Goal: Task Accomplishment & Management: Manage account settings

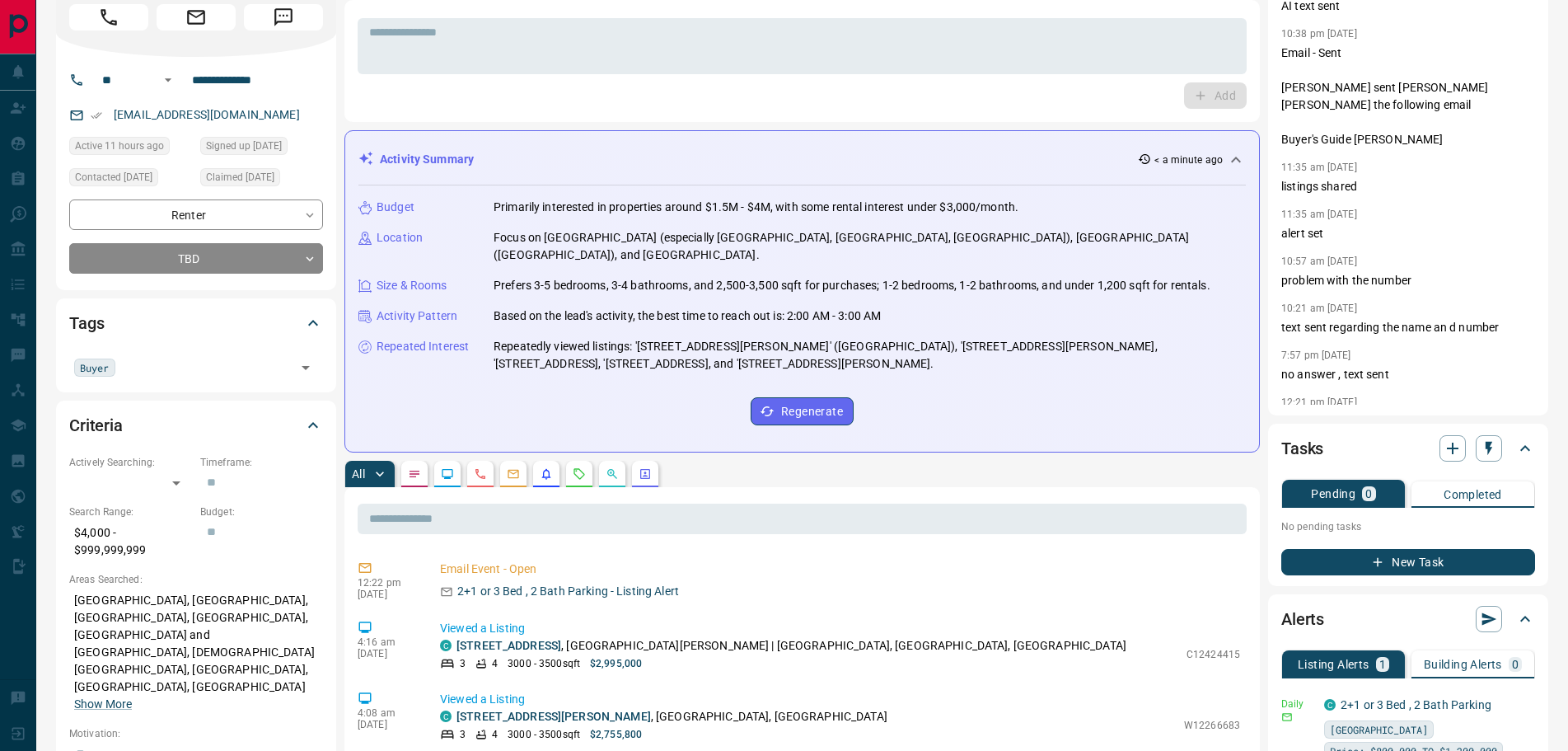
scroll to position [330, 0]
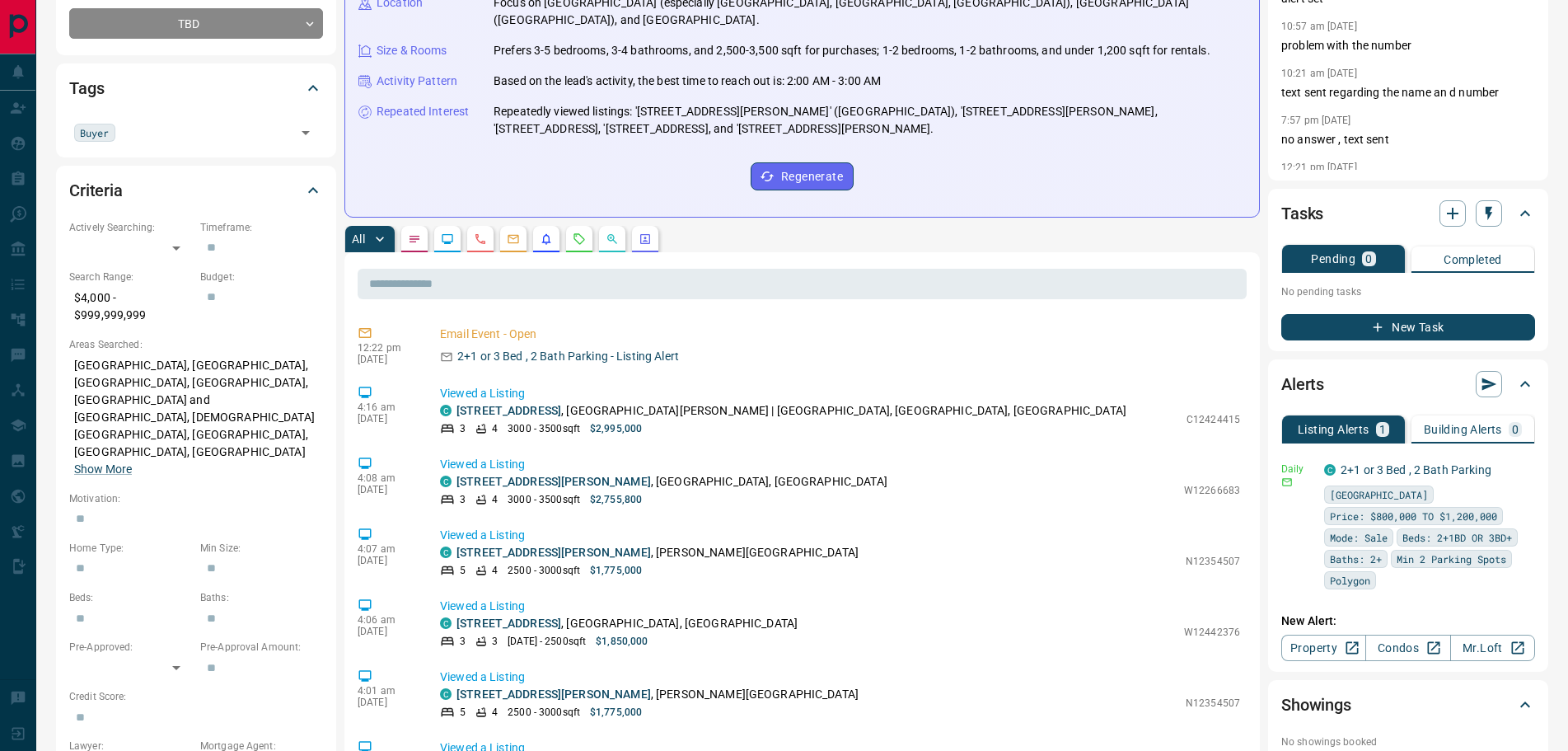
click at [639, 232] on icon "Agent Actions" at bounding box center [645, 239] width 13 height 13
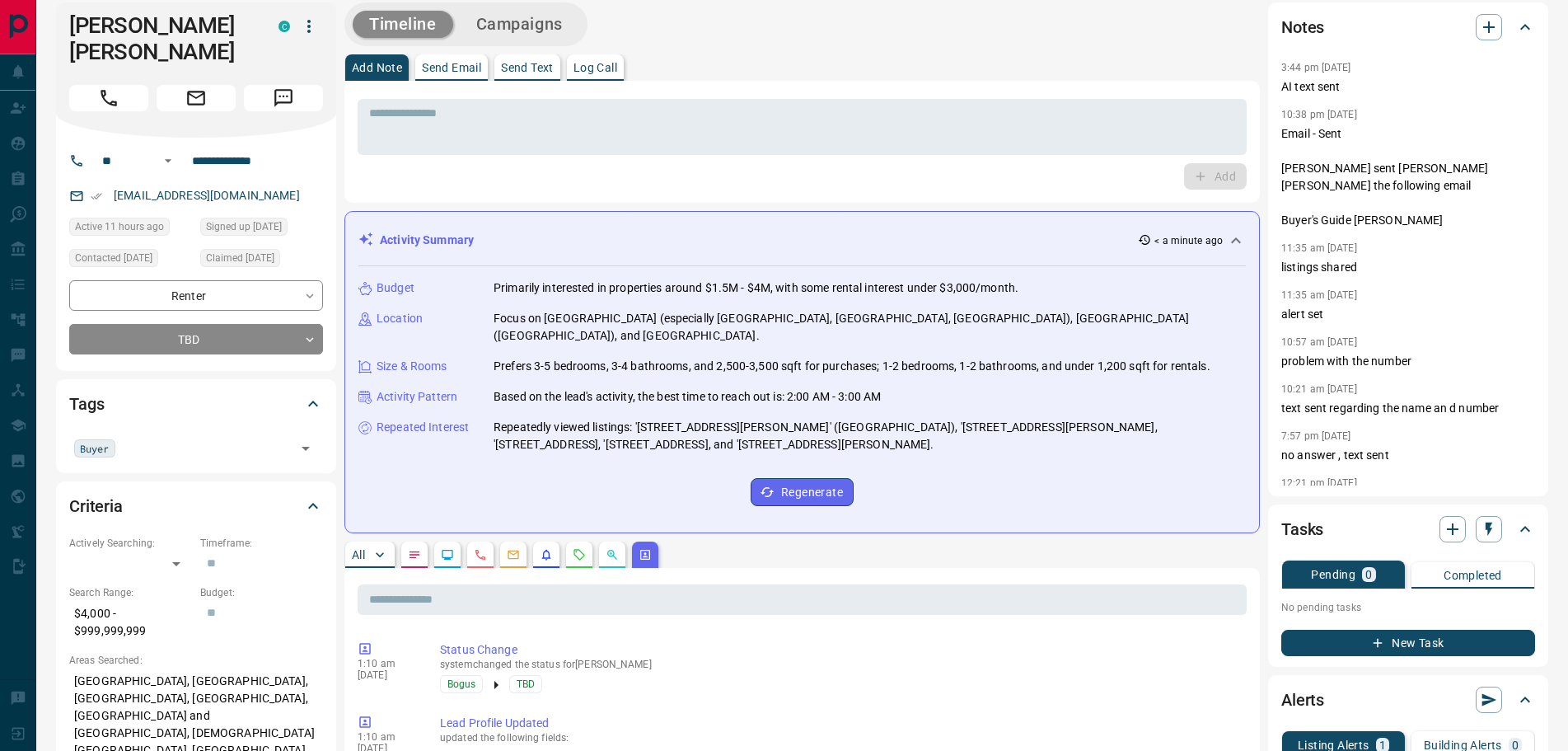
scroll to position [0, 0]
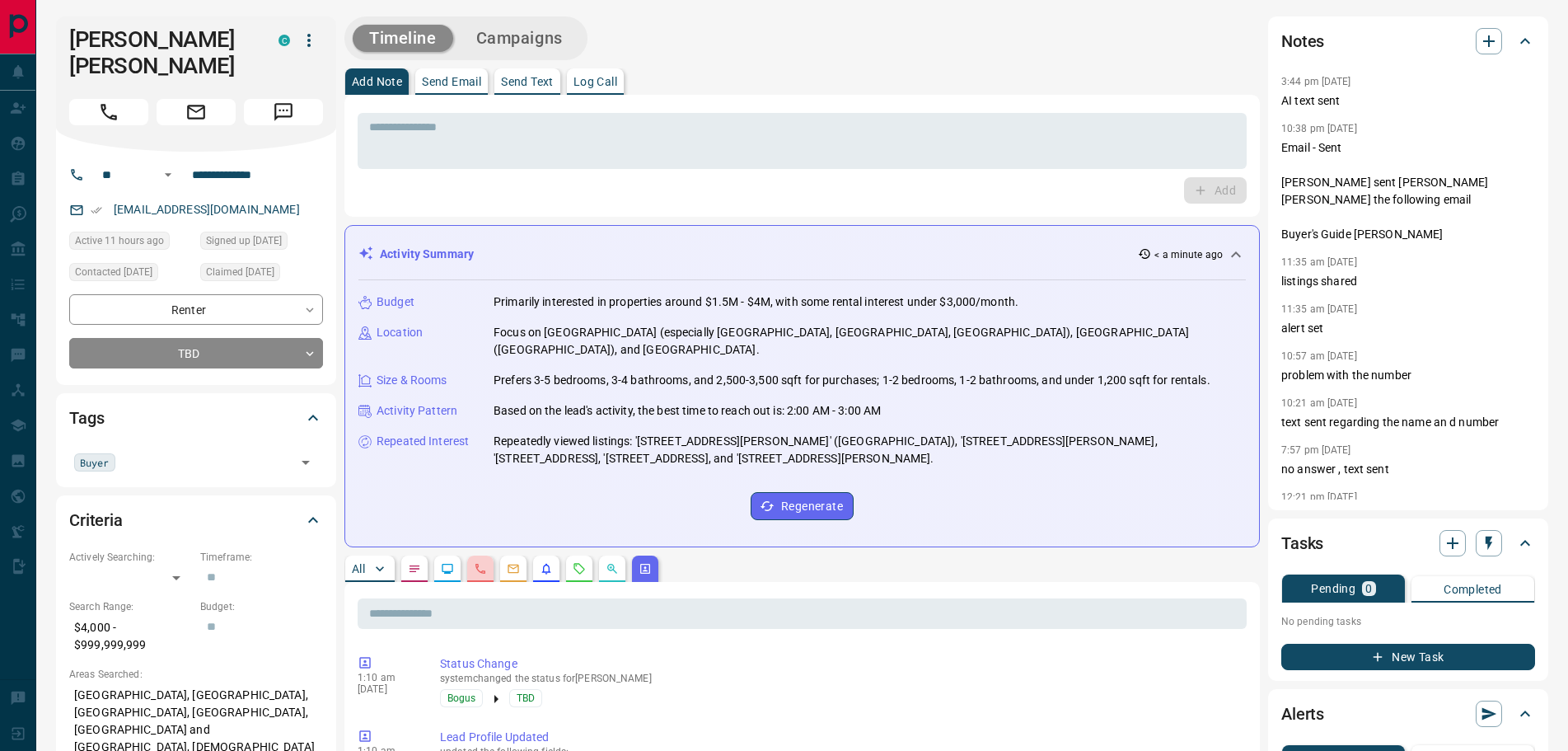
click at [490, 555] on button "button" at bounding box center [481, 568] width 26 height 26
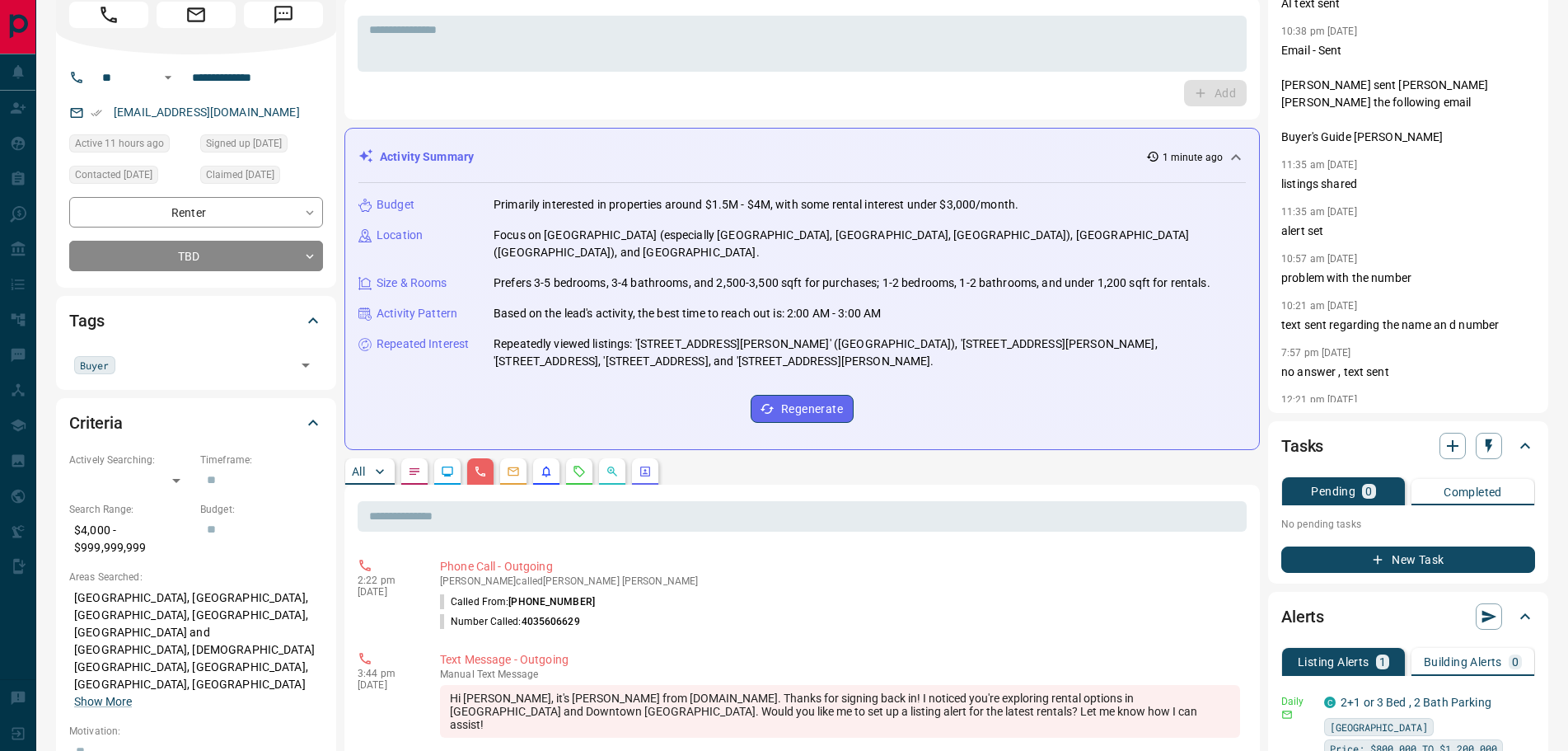
scroll to position [247, 0]
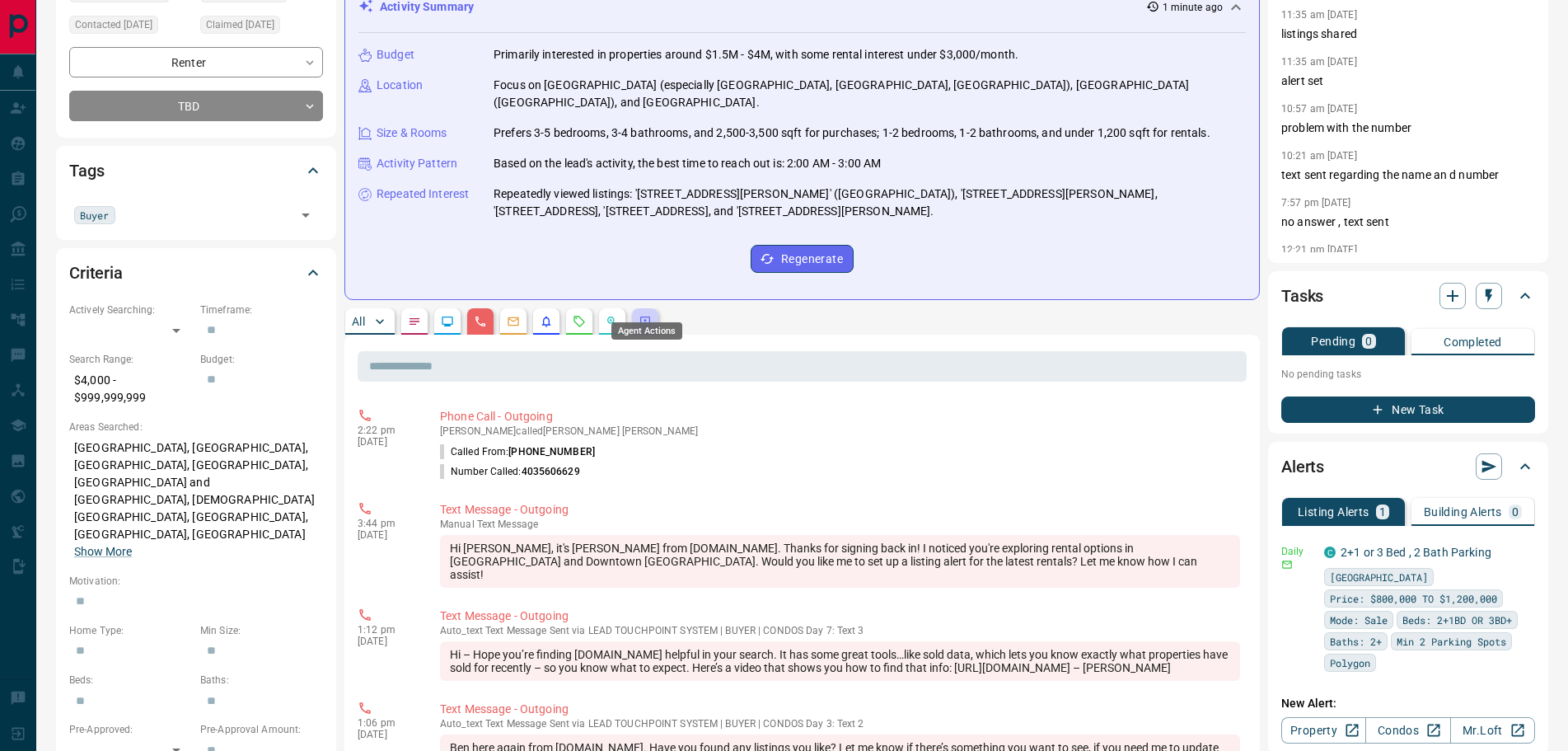
click at [643, 317] on icon "Agent Actions" at bounding box center [645, 321] width 10 height 10
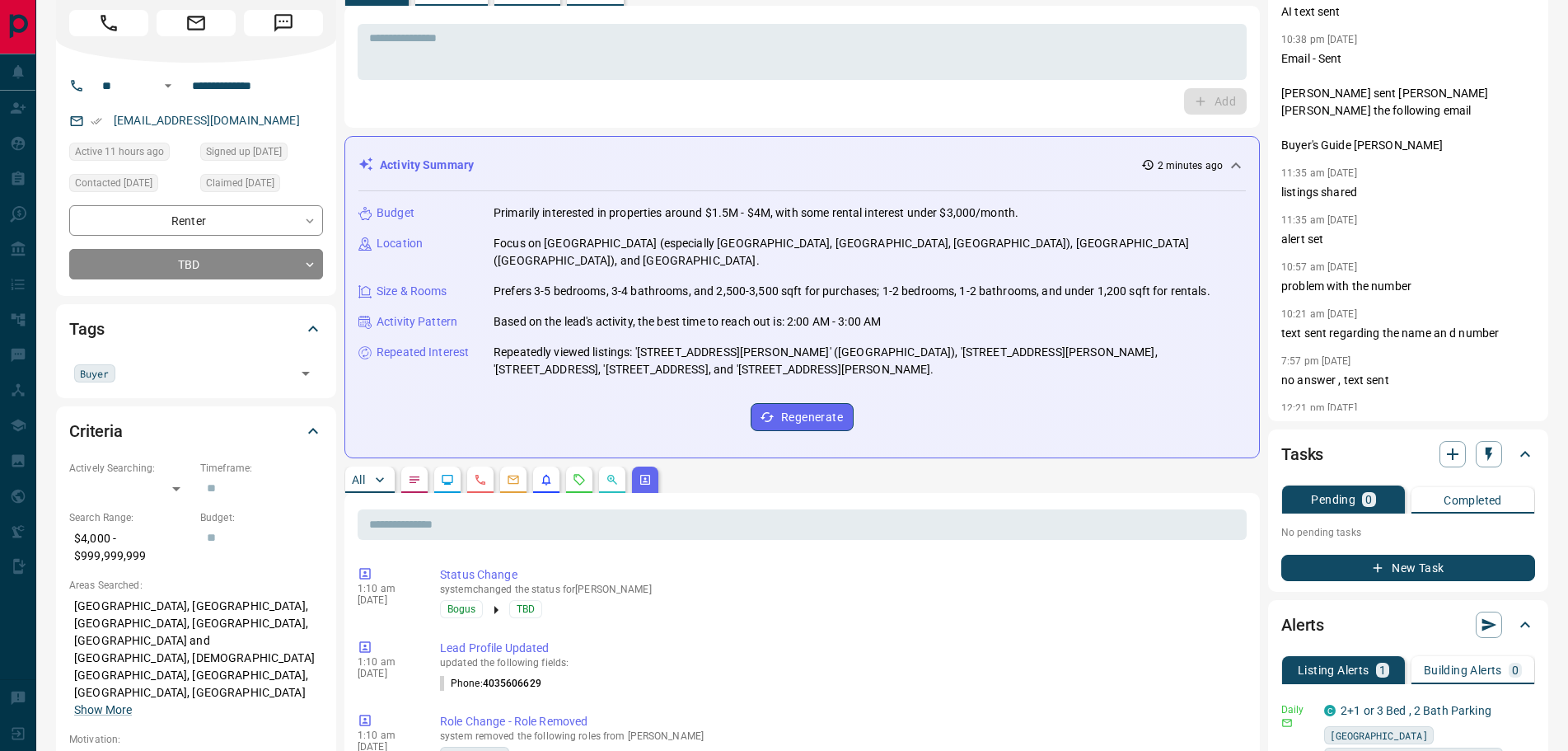
scroll to position [0, 0]
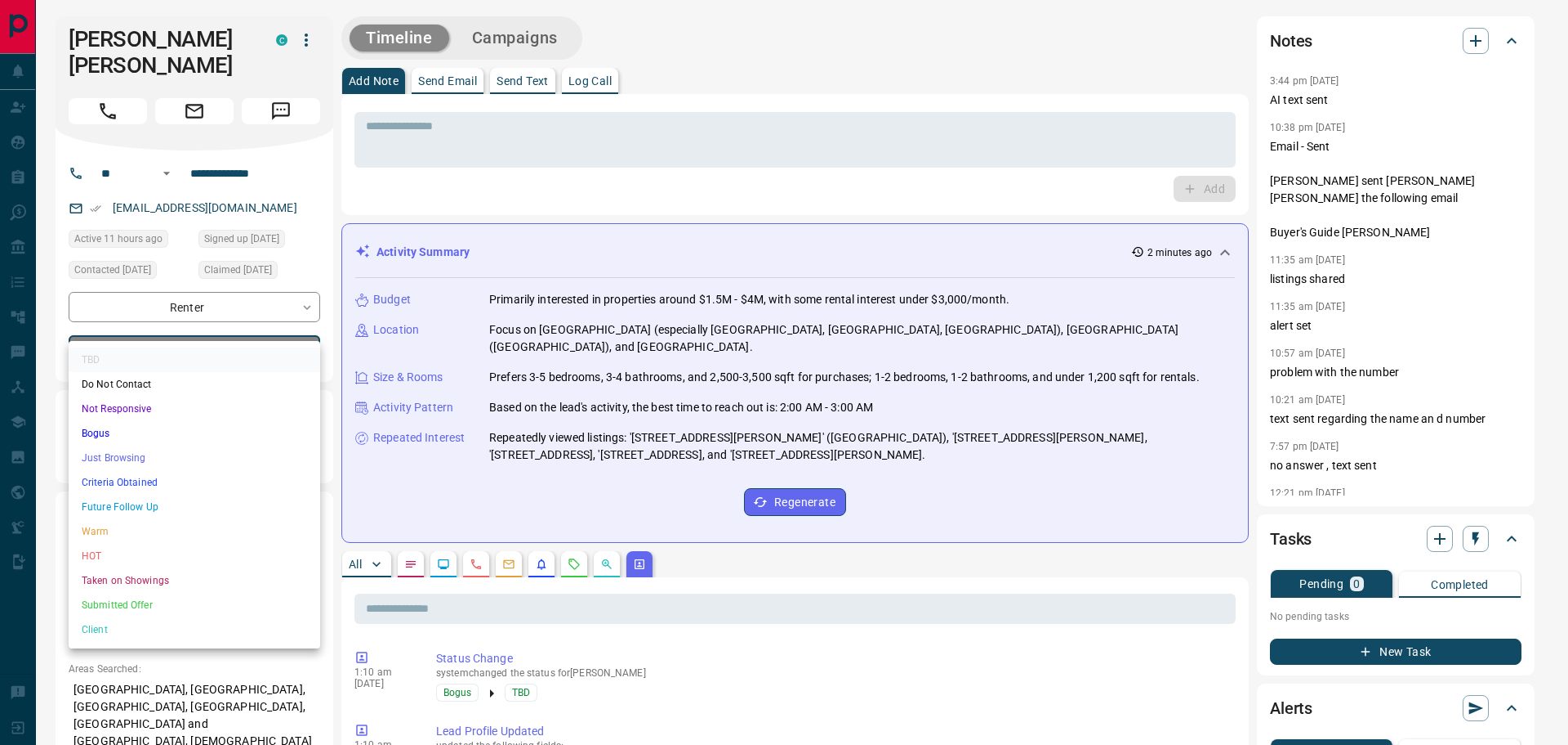
click at [129, 502] on li "Future Follow Up" at bounding box center [194, 506] width 252 height 24
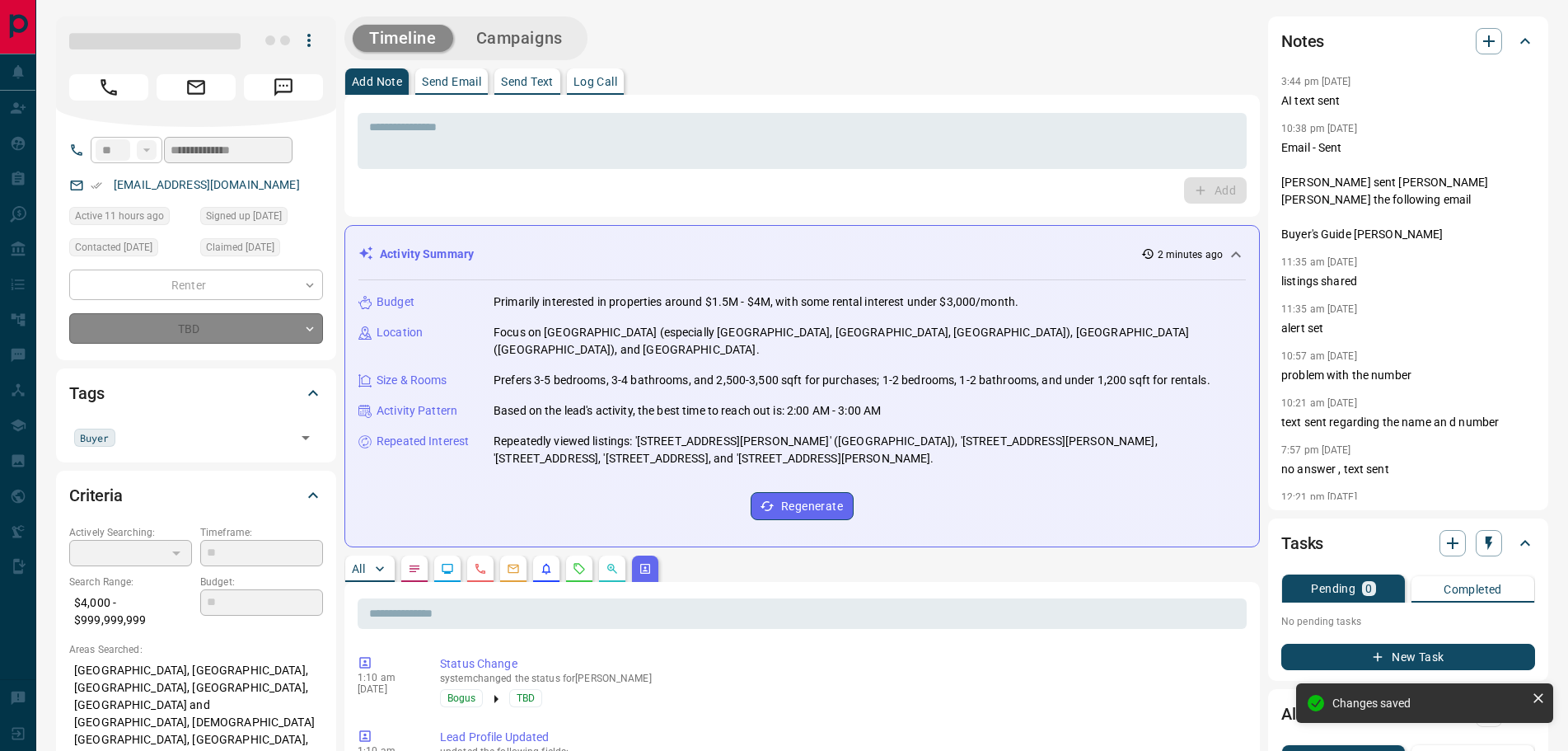
type input "*"
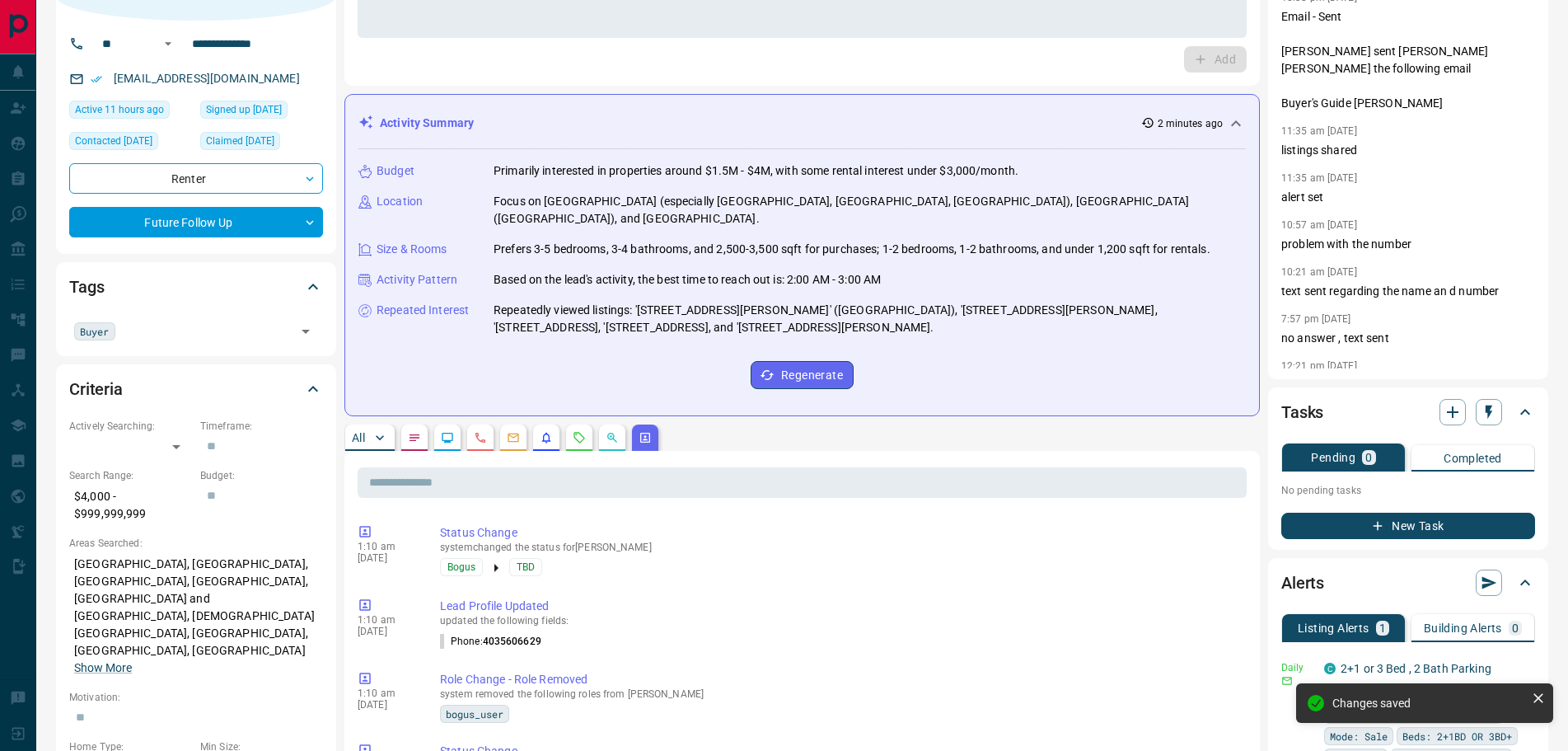
scroll to position [330, 0]
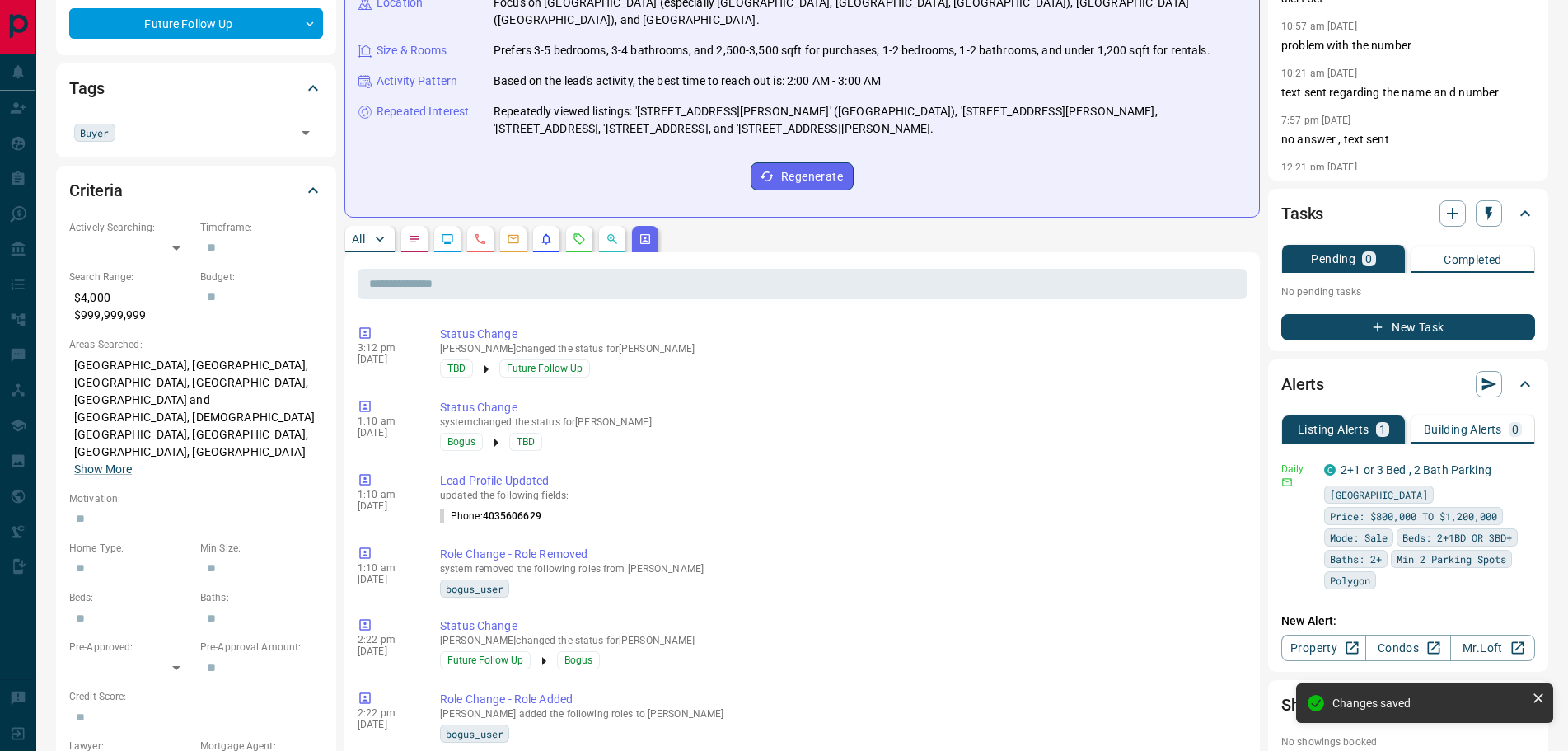
click at [455, 226] on button "button" at bounding box center [448, 239] width 26 height 26
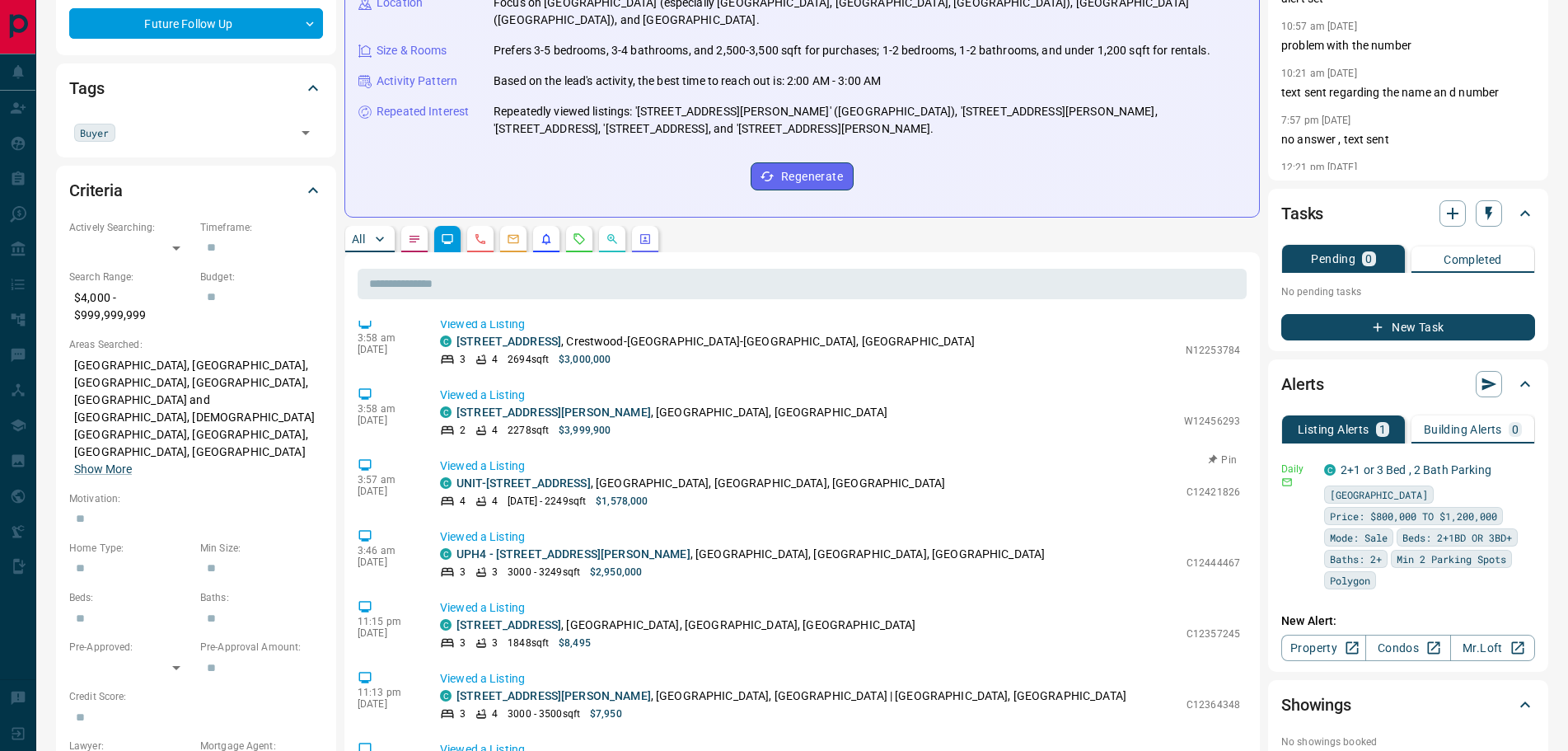
scroll to position [443, 0]
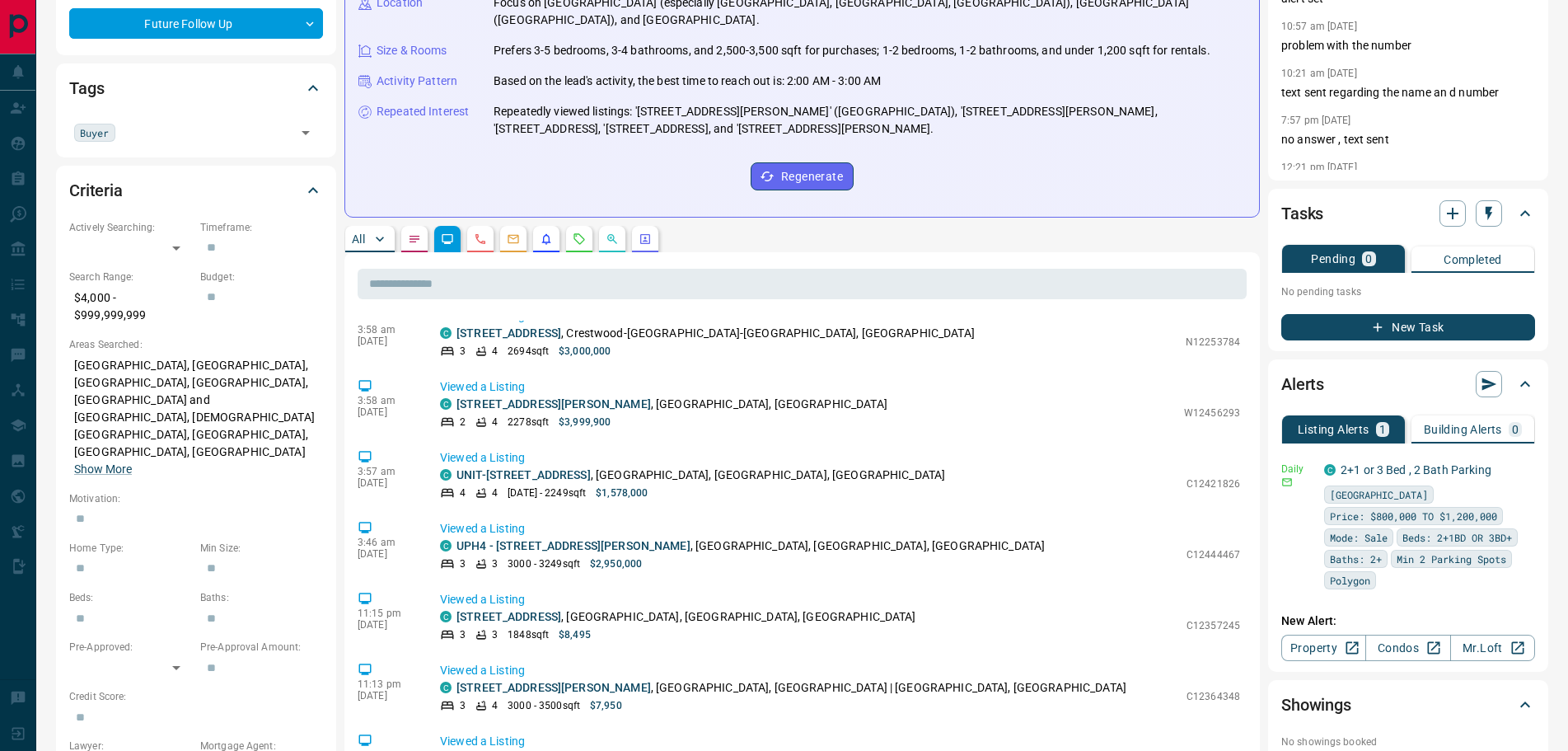
click at [542, 232] on icon "Listing Alerts" at bounding box center [546, 239] width 13 height 13
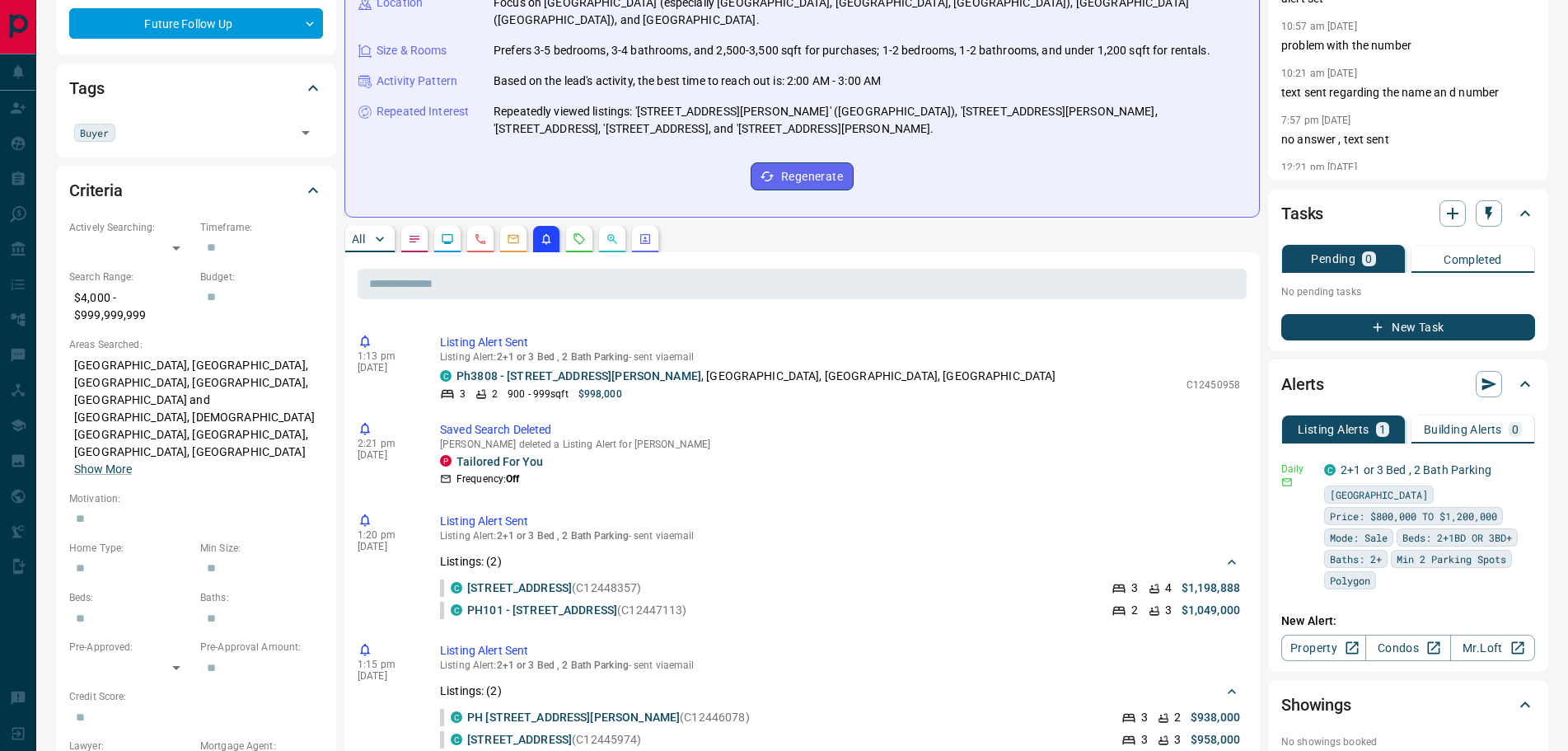
scroll to position [0, 0]
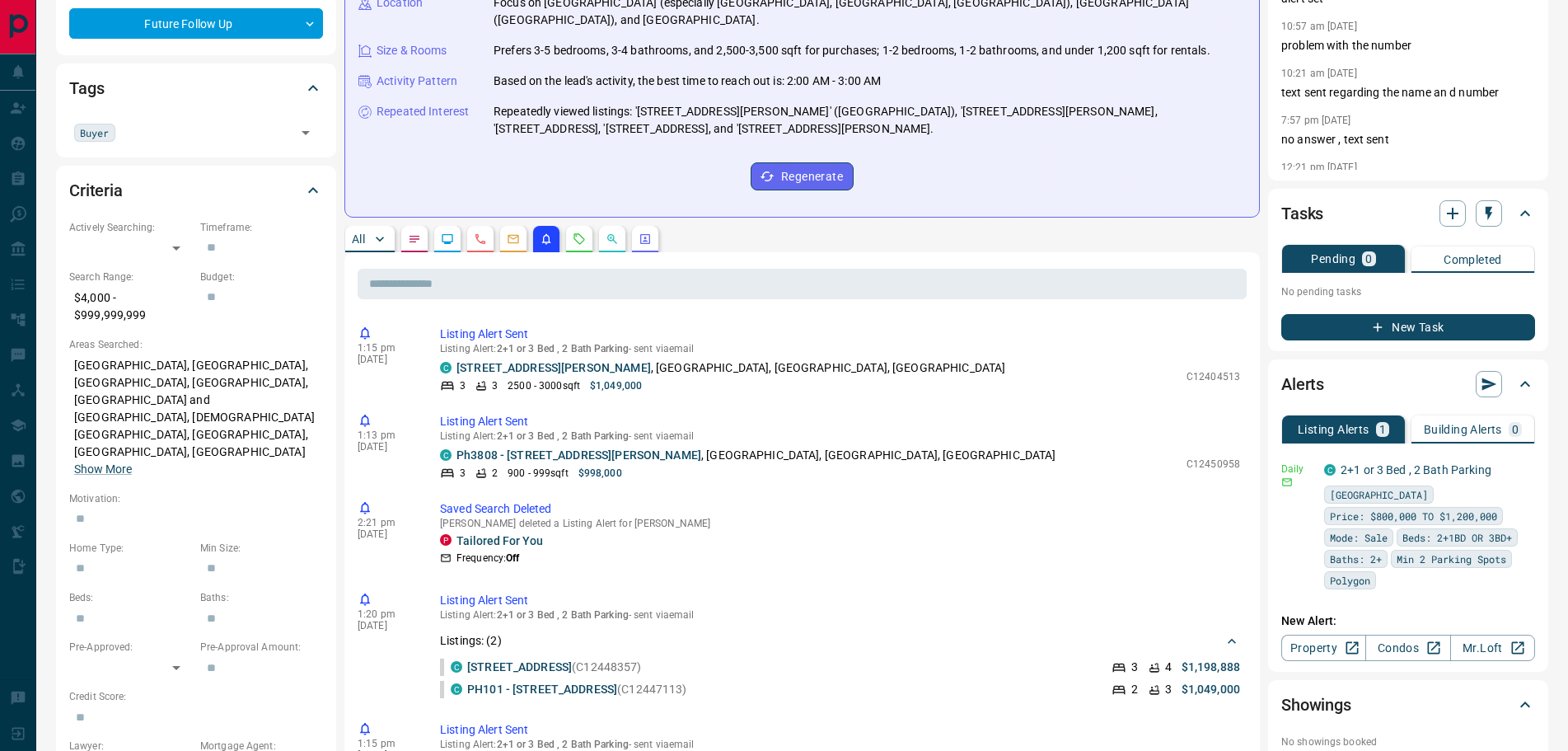
click at [353, 233] on p "All" at bounding box center [359, 239] width 13 height 11
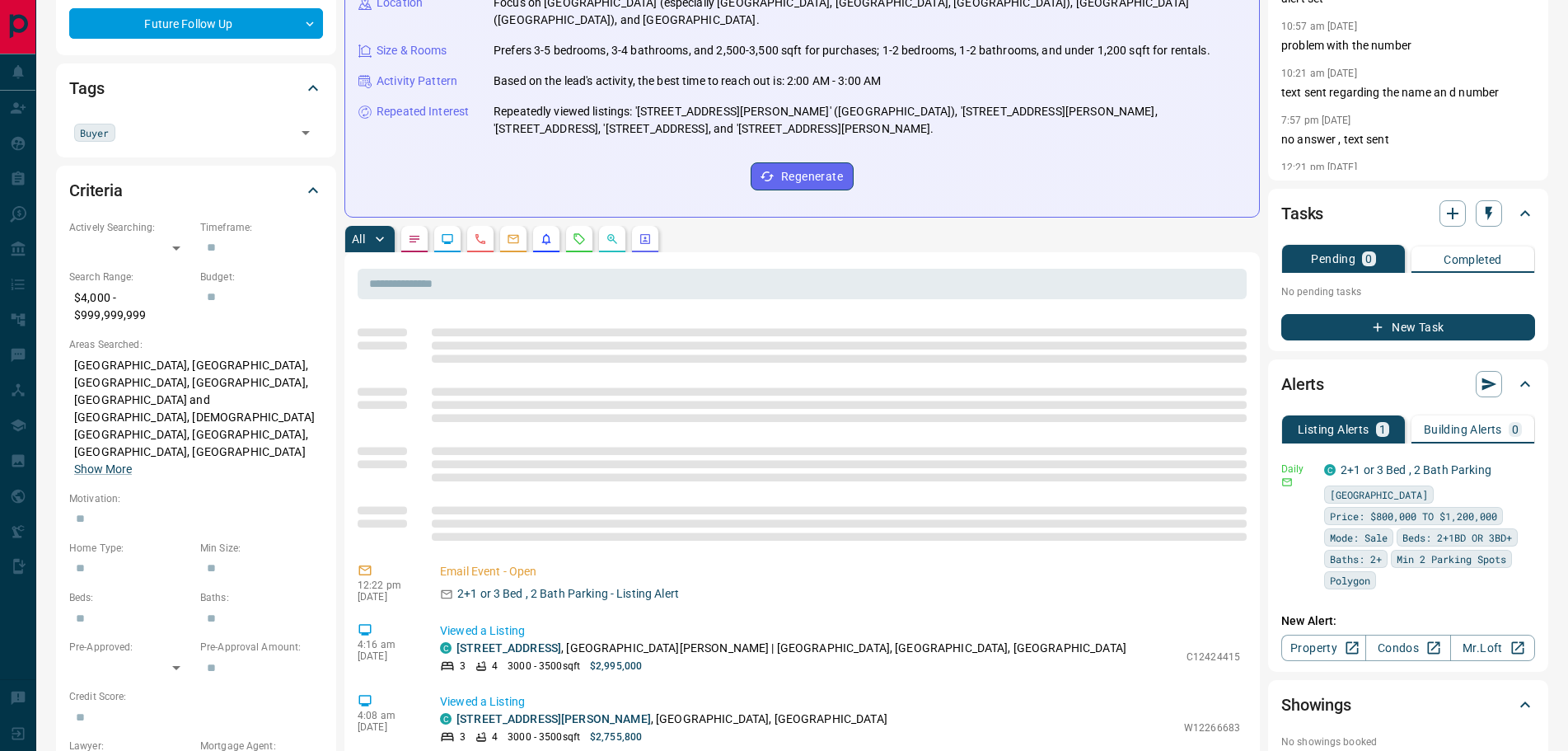
click at [411, 228] on button "button" at bounding box center [414, 239] width 26 height 26
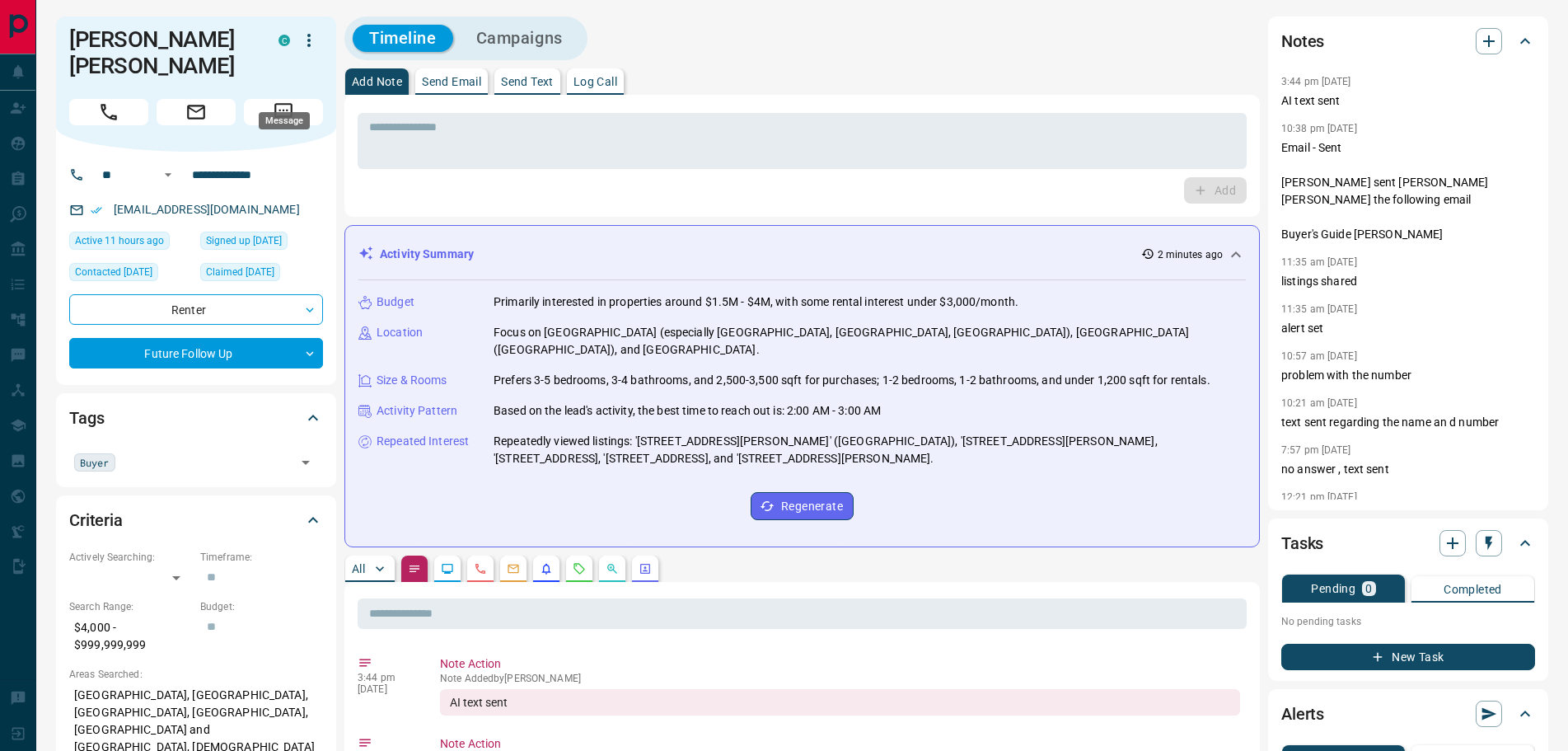
click at [289, 101] on icon "Message" at bounding box center [283, 111] width 22 height 22
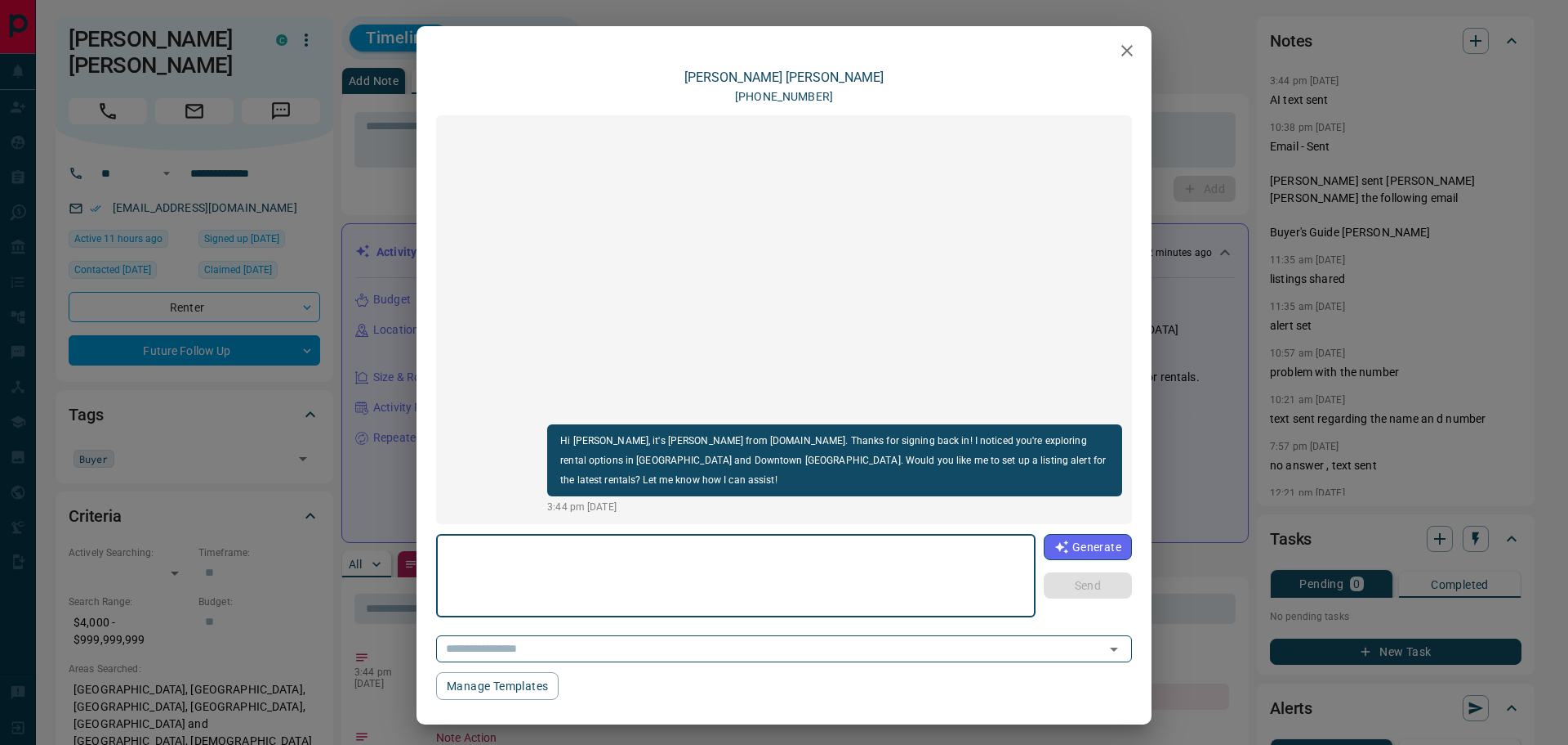
click at [1118, 51] on icon "button" at bounding box center [1127, 50] width 19 height 20
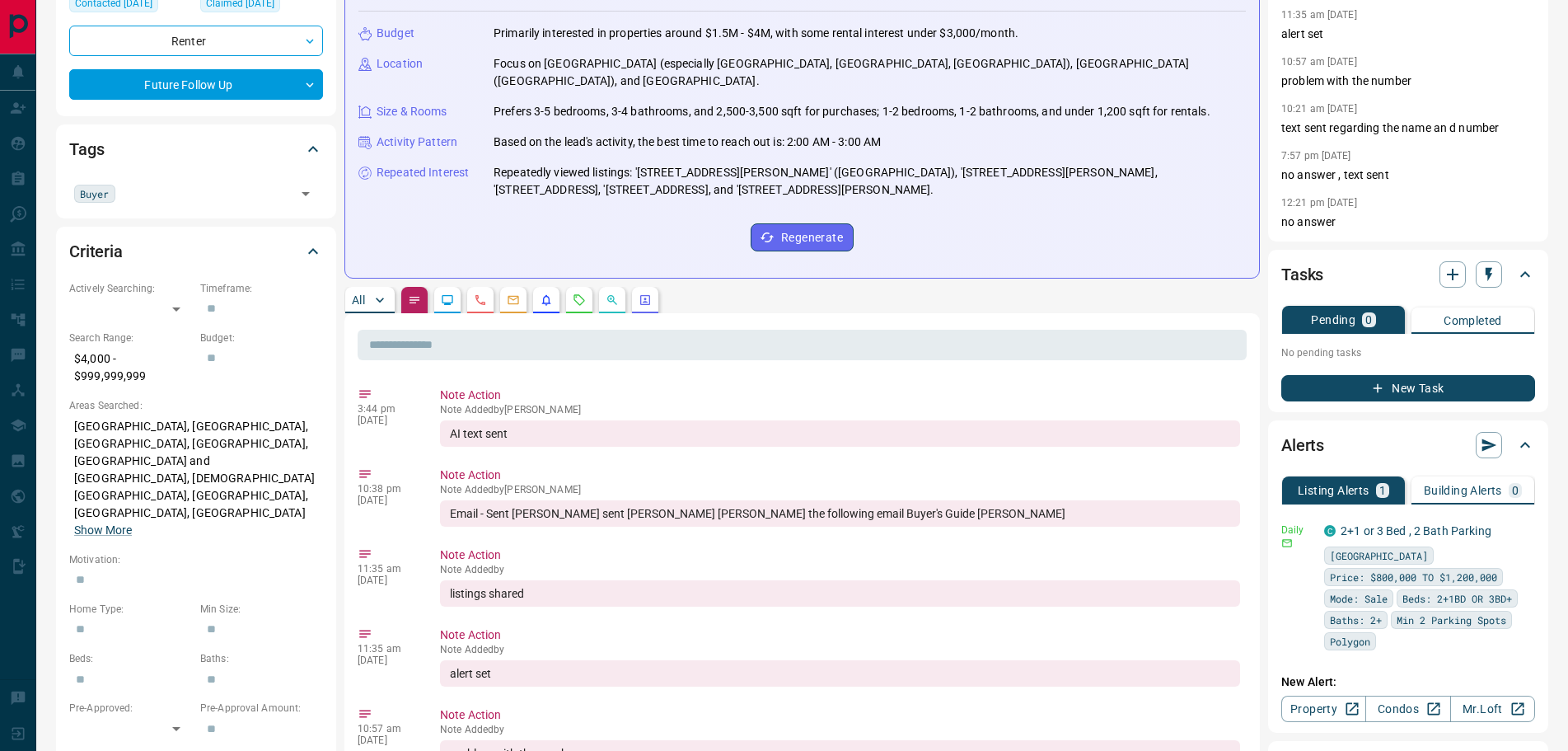
scroll to position [330, 0]
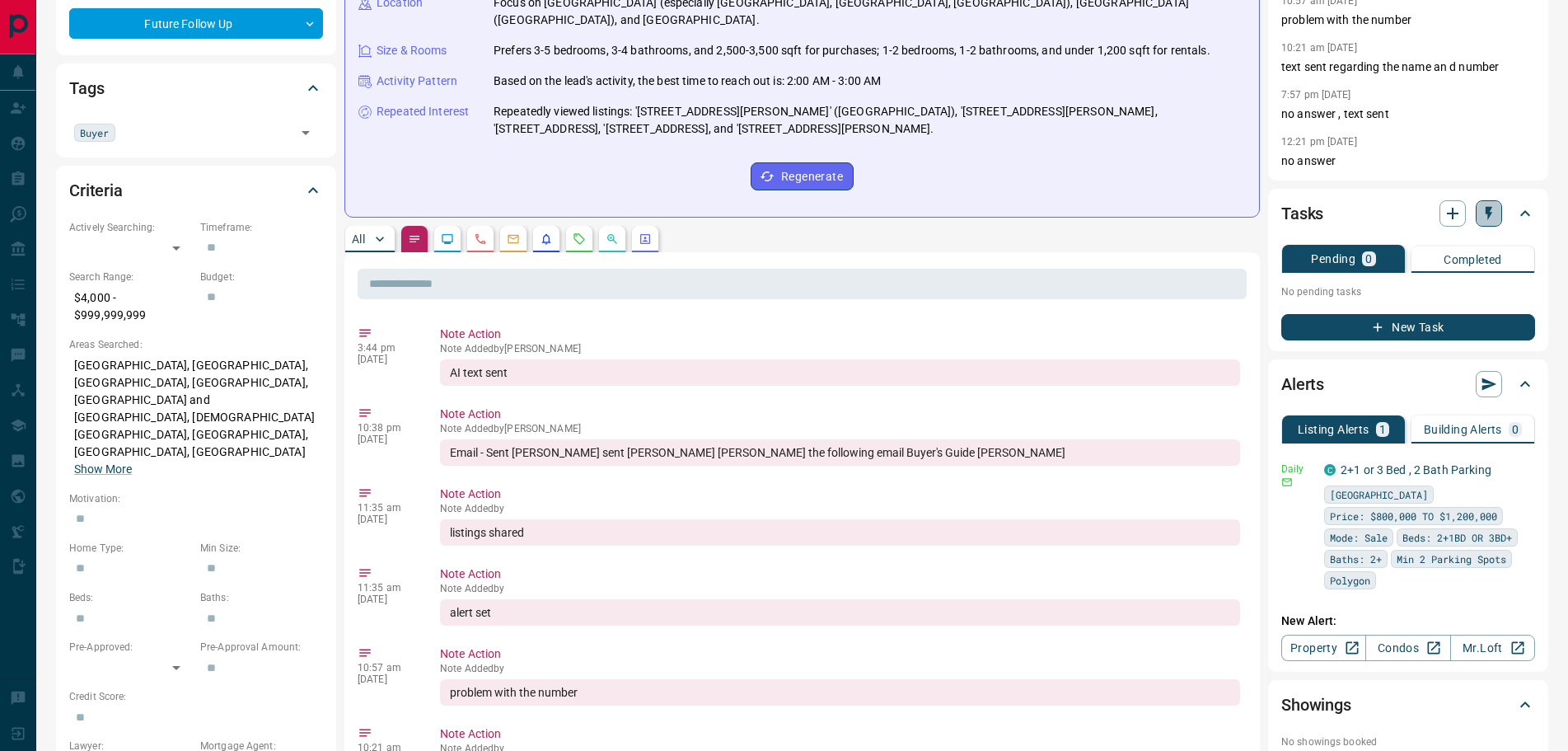
click at [1493, 216] on icon "button" at bounding box center [1489, 214] width 17 height 17
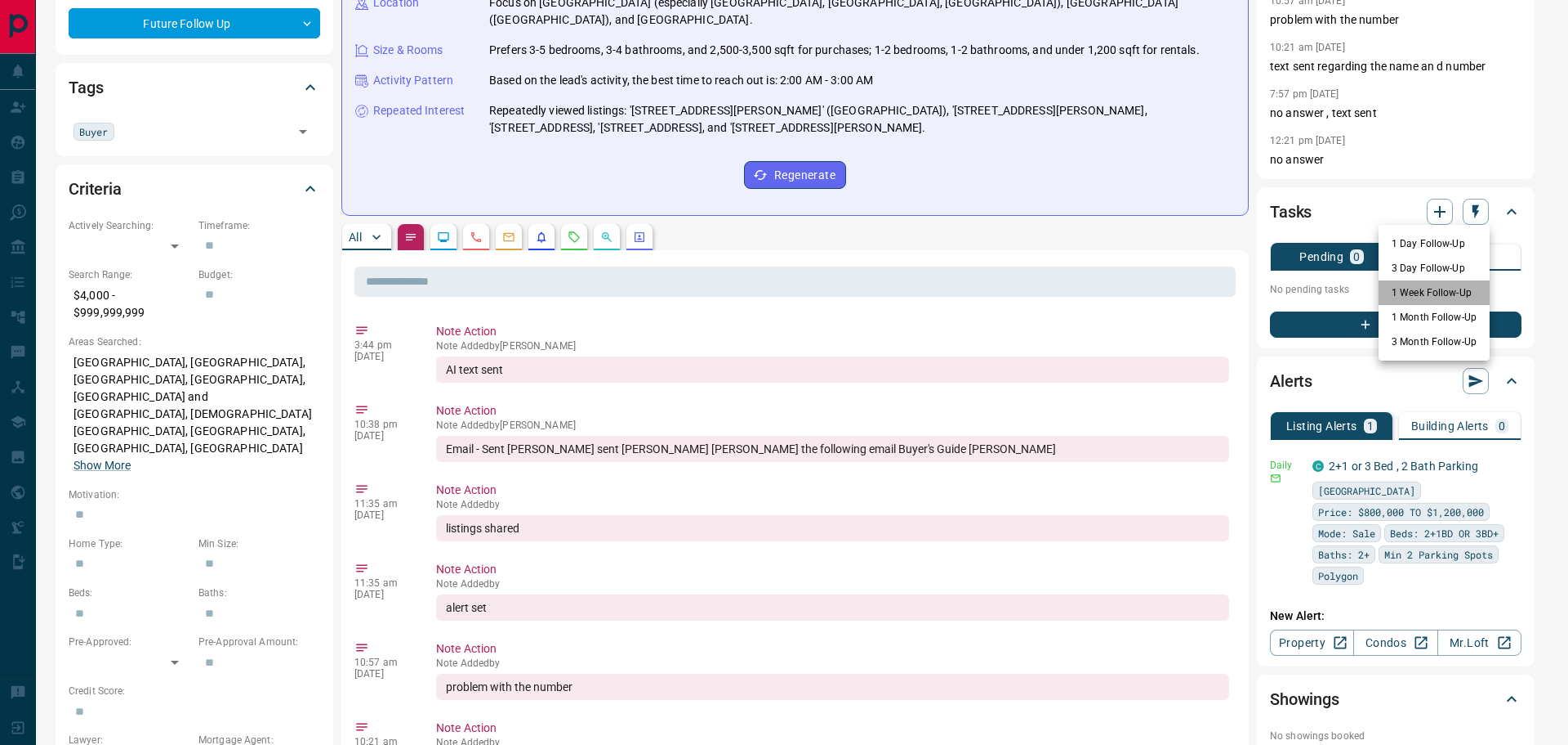
click at [1417, 296] on li "1 Week Follow-Up" at bounding box center [1434, 293] width 111 height 24
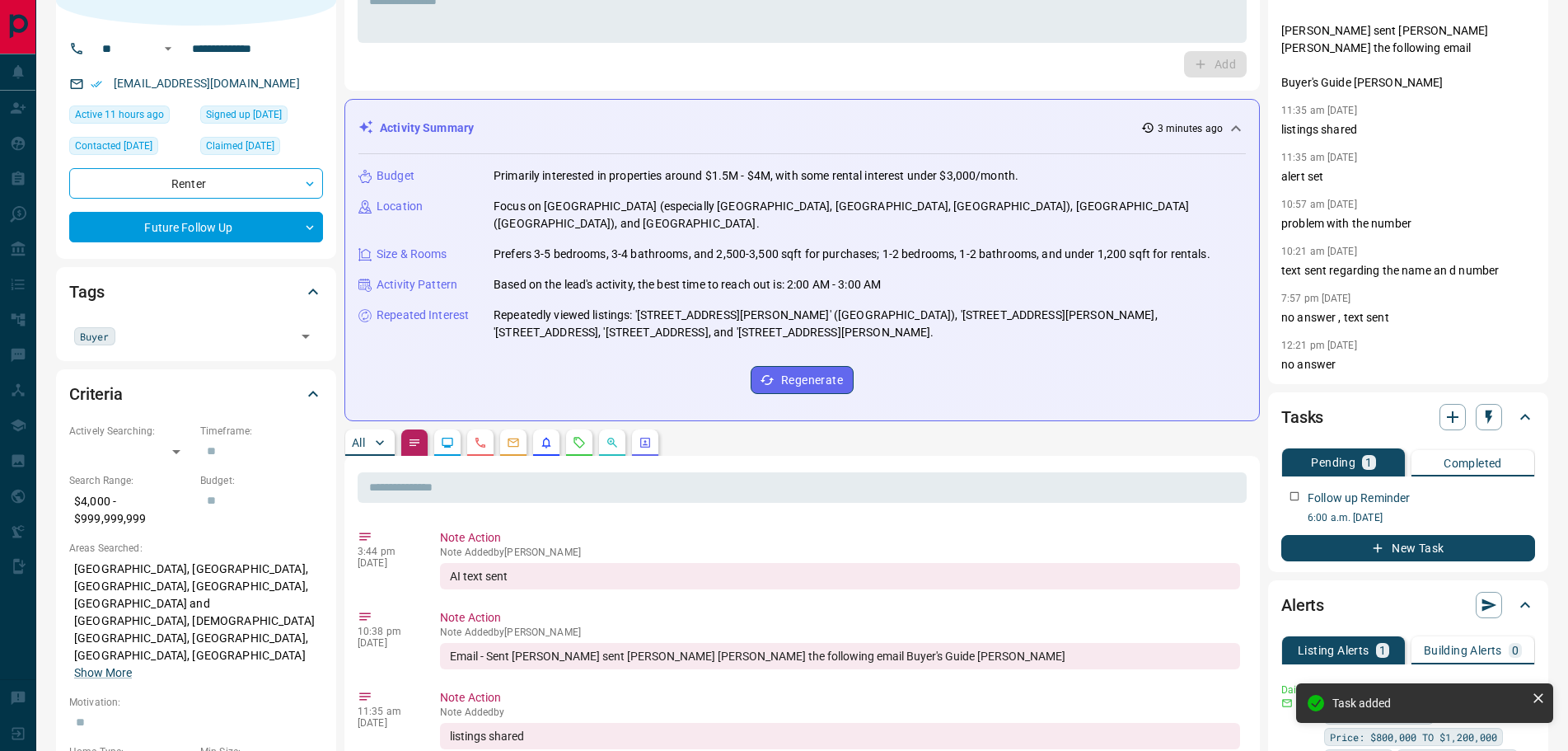
scroll to position [0, 0]
